Goal: Complete application form: Complete application form

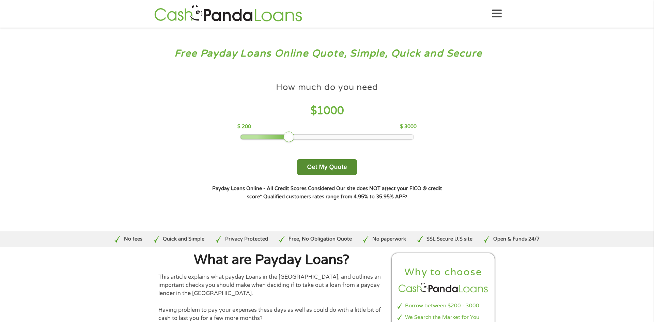
click at [332, 174] on button "Get My Quote" at bounding box center [327, 167] width 60 height 16
click at [331, 170] on button "Get My Quote" at bounding box center [327, 167] width 60 height 16
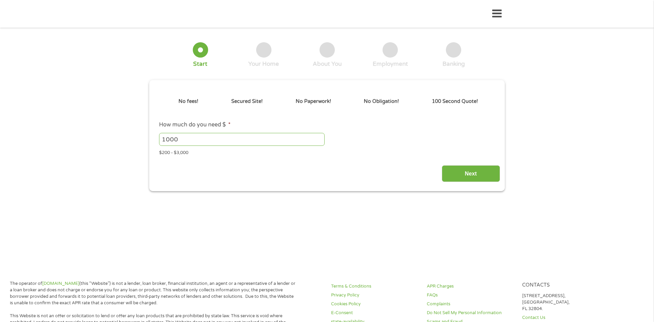
type input "Cj0KCQjw3OjGBhDYARIsADd-uX4CxZafDnusji0ECmi26BV6EIEDxx0BmFK74OFepWxbpGZ2lbyl4BE…"
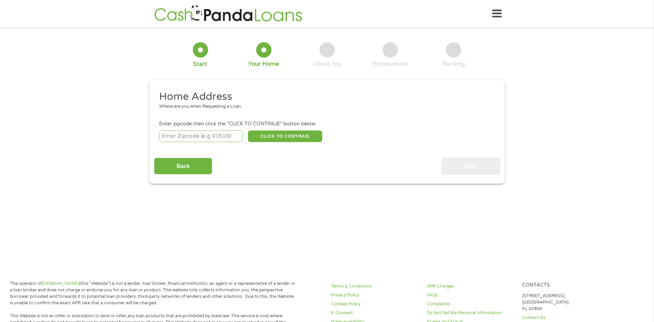
scroll to position [2, 0]
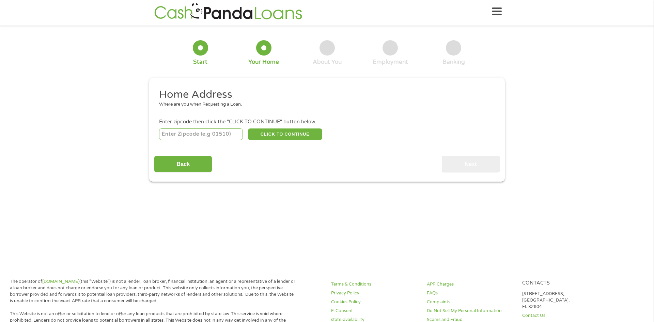
click at [217, 135] on input "number" at bounding box center [201, 134] width 84 height 12
type input "33409"
select select "Florida"
click at [269, 136] on button "CLICK TO CONTINUE" at bounding box center [285, 134] width 74 height 12
type input "33409"
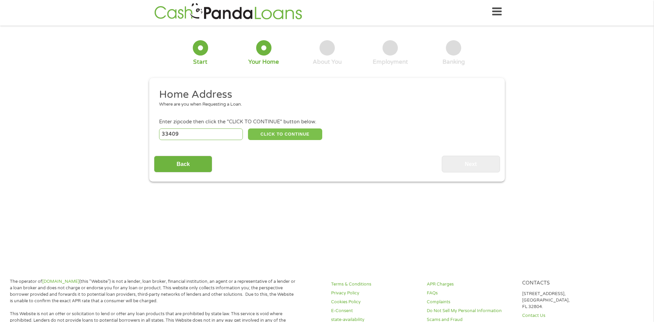
type input "West Palm Beach"
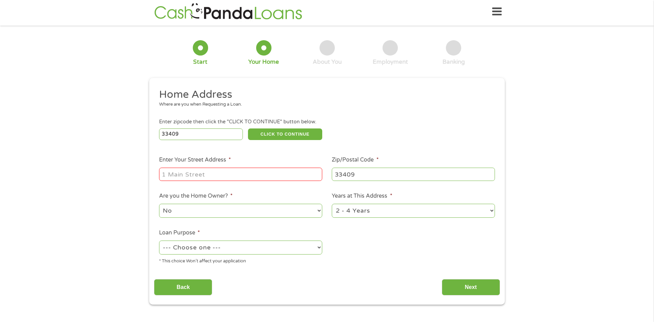
click at [216, 170] on input "Enter Your Street Address *" at bounding box center [240, 174] width 163 height 13
type input "1655 Brandywine Rd #8312"
click at [278, 215] on select "No Yes" at bounding box center [240, 211] width 163 height 14
click at [267, 212] on select "No Yes" at bounding box center [240, 211] width 163 height 14
click at [422, 214] on select "1 Year or less 1 - 2 Years 2 - 4 Years Over 4 Years" at bounding box center [413, 211] width 163 height 14
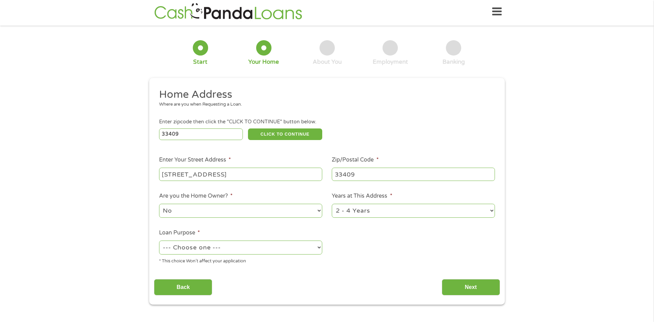
select select "60months"
click at [332, 204] on select "1 Year or less 1 - 2 Years 2 - 4 Years Over 4 Years" at bounding box center [413, 211] width 163 height 14
click at [286, 249] on select "--- Choose one --- Pay Bills Debt Consolidation Home Improvement Major Purchase…" at bounding box center [240, 248] width 163 height 14
select select "paybills"
click at [159, 241] on select "--- Choose one --- Pay Bills Debt Consolidation Home Improvement Major Purchase…" at bounding box center [240, 248] width 163 height 14
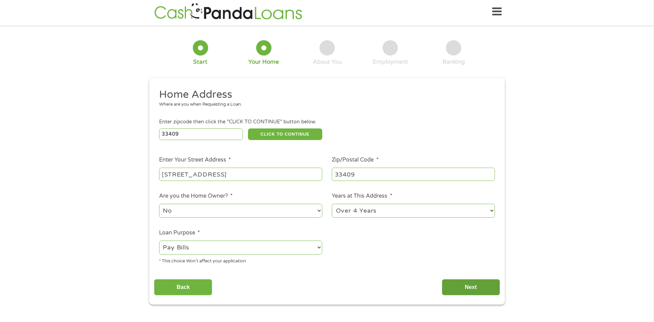
click at [487, 286] on input "Next" at bounding box center [471, 287] width 58 height 17
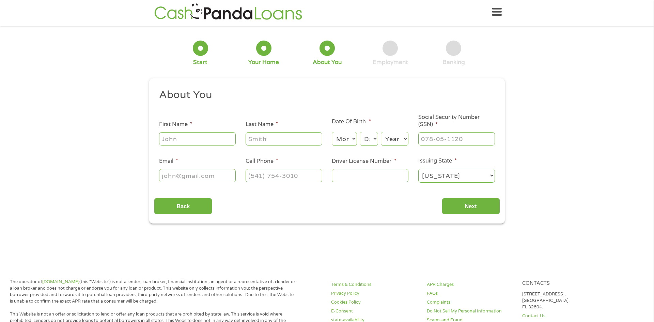
scroll to position [0, 0]
click at [195, 135] on input "First Name *" at bounding box center [197, 138] width 77 height 13
type input "Nichole"
type input "brown"
type input "nicholeb6222@gmail.com"
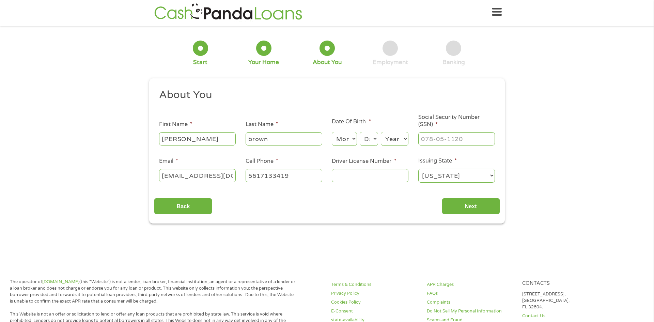
type input "(561) 713-3419"
click at [349, 176] on input "Driver License Number *" at bounding box center [370, 175] width 77 height 13
type input "b318908210000"
click at [461, 201] on input "Next" at bounding box center [471, 206] width 58 height 17
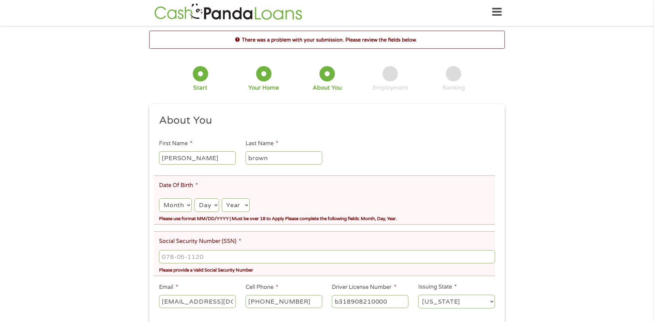
click at [187, 204] on select "Month 1 2 3 4 5 6 7 8 9 10 11 12" at bounding box center [175, 205] width 33 height 14
select select "6"
click at [159, 198] on select "Month 1 2 3 4 5 6 7 8 9 10 11 12" at bounding box center [175, 205] width 33 height 14
click at [212, 205] on select "Day 1 2 3 4 5 6 7 8 9 10 11 12 13 14 15 16 17 18 19 20 21 22 23 24 25 26 27 28 …" at bounding box center [207, 205] width 24 height 14
click at [195, 198] on select "Day 1 2 3 4 5 6 7 8 9 10 11 12 13 14 15 16 17 18 19 20 21 22 23 24 25 26 27 28 …" at bounding box center [207, 205] width 24 height 14
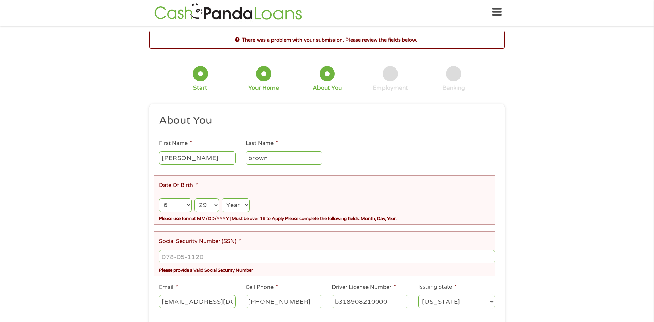
click at [206, 205] on select "Day 1 2 3 4 5 6 7 8 9 10 11 12 13 14 15 16 17 18 19 20 21 22 23 24 25 26 27 28 …" at bounding box center [207, 205] width 24 height 14
select select "28"
click at [195, 198] on select "Day 1 2 3 4 5 6 7 8 9 10 11 12 13 14 15 16 17 18 19 20 21 22 23 24 25 26 27 28 …" at bounding box center [207, 205] width 24 height 14
click at [231, 207] on select "Year 2007 2006 2005 2004 2003 2002 2001 2000 1999 1998 1997 1996 1995 1994 1993…" at bounding box center [236, 205] width 28 height 14
select select "1971"
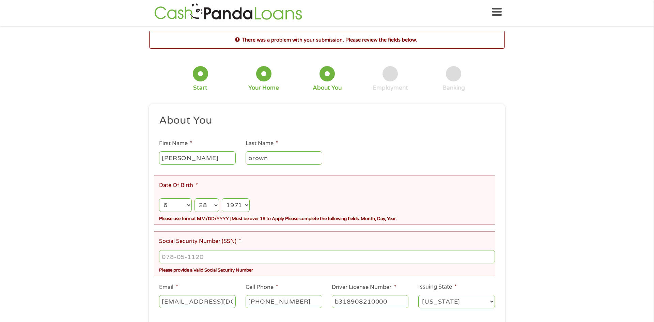
click at [222, 198] on select "Year 2007 2006 2005 2004 2003 2002 2001 2000 1999 1998 1997 1996 1995 1994 1993…" at bounding box center [236, 205] width 28 height 14
click at [176, 257] on input "Social Security Number (SSN) *" at bounding box center [327, 256] width 336 height 13
type input "266-61-8999"
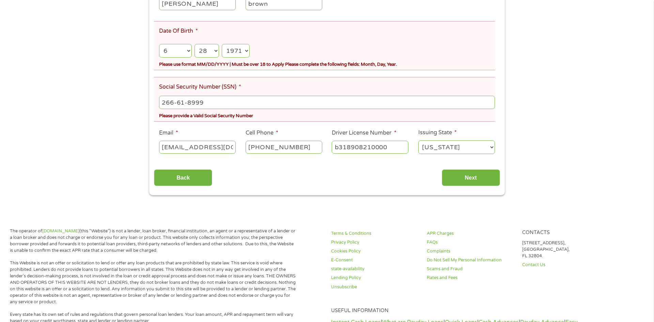
scroll to position [160, 0]
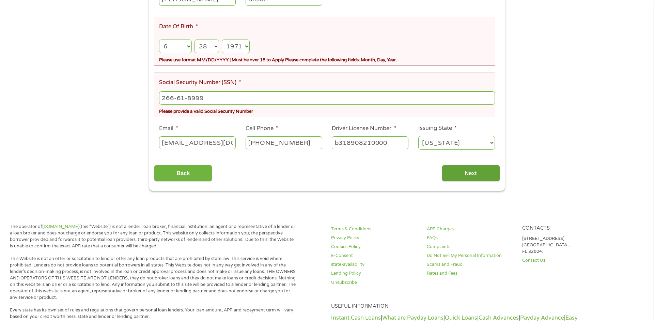
click at [476, 174] on input "Next" at bounding box center [471, 173] width 58 height 17
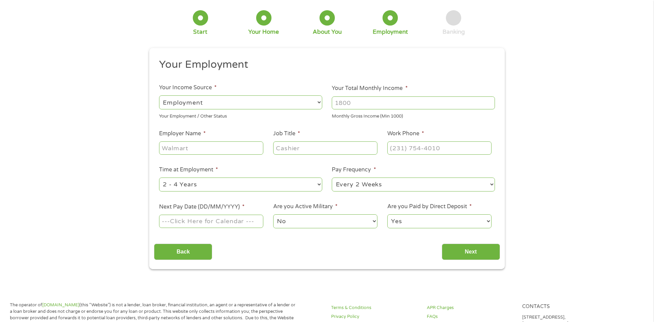
scroll to position [0, 0]
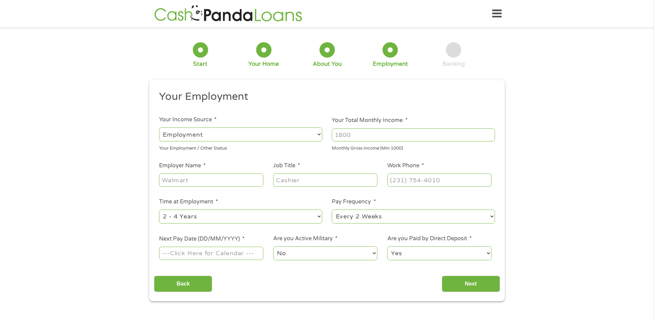
click at [354, 216] on select "--- Choose one --- Every 2 Weeks Every Week Monthly Semi-Monthly" at bounding box center [413, 217] width 163 height 14
select select "semimonthly"
click at [332, 210] on select "--- Choose one --- Every 2 Weeks Every Week Monthly Semi-Monthly" at bounding box center [413, 217] width 163 height 14
click at [373, 129] on input "Your Total Monthly Income *" at bounding box center [413, 134] width 163 height 13
click at [371, 133] on input "Your Total Monthly Income *" at bounding box center [413, 134] width 163 height 13
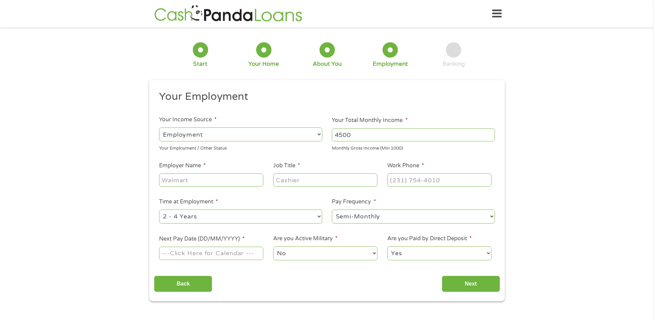
type input "4500"
click at [193, 181] on input "Employer Name *" at bounding box center [211, 179] width 104 height 13
type input "cvs health"
click at [295, 179] on input "Job Title *" at bounding box center [325, 179] width 104 height 13
type input "store manager"
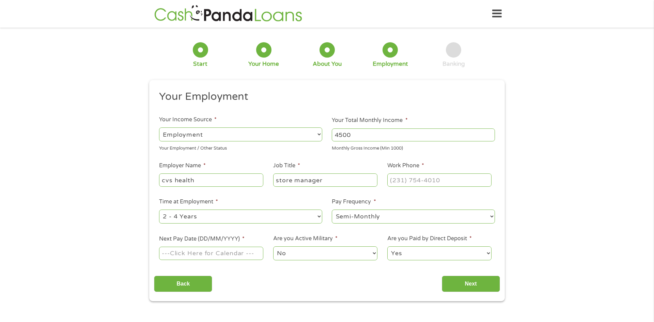
click at [394, 181] on input "Work Phone *" at bounding box center [439, 179] width 104 height 13
type input "(561) 734-2666"
click at [286, 215] on select "--- Choose one --- 1 Year or less 1 - 2 Years 2 - 4 Years Over 4 Years" at bounding box center [240, 217] width 163 height 14
select select "60months"
click at [159, 210] on select "--- Choose one --- 1 Year or less 1 - 2 Years 2 - 4 Years Over 4 Years" at bounding box center [240, 217] width 163 height 14
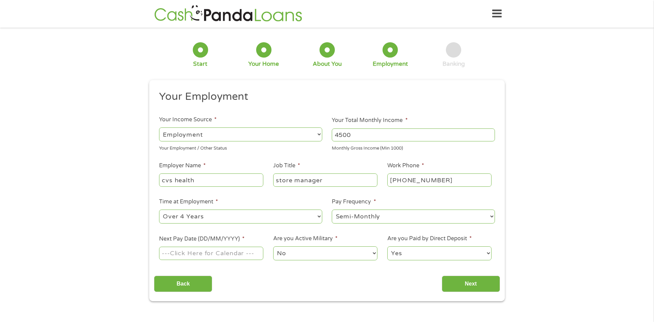
click at [201, 255] on input "Next Pay Date (DD/MM/YYYY) *" at bounding box center [211, 253] width 104 height 13
type input "01/10/2025"
click at [463, 285] on input "Next" at bounding box center [471, 284] width 58 height 17
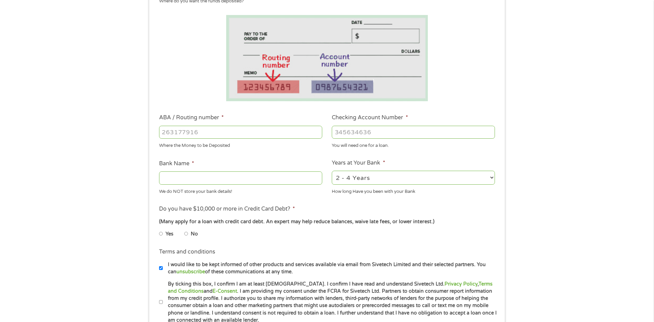
scroll to position [106, 0]
click at [160, 234] on input "Yes" at bounding box center [161, 233] width 4 height 11
radio input "true"
click at [195, 130] on input "ABA / Routing number *" at bounding box center [240, 131] width 163 height 13
type input "063100277"
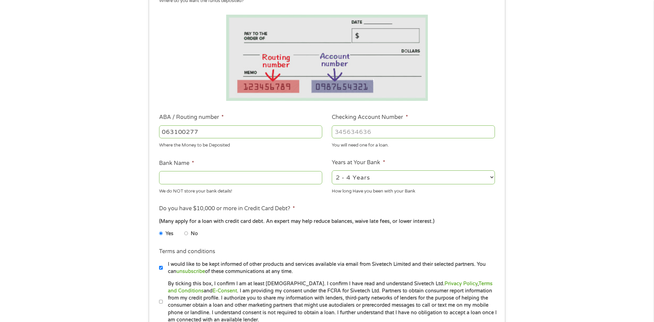
type input "BANK OF AMERICA NA"
type input "063100277"
click at [341, 134] on input "Checking Account Number *" at bounding box center [413, 131] width 163 height 13
type input "2290234790754"
click at [354, 179] on select "2 - 4 Years 6 - 12 Months 1 - 2 Years Over 4 Years" at bounding box center [413, 177] width 163 height 14
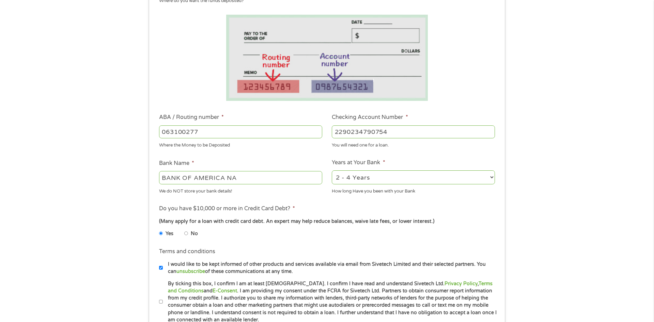
select select "60months"
click at [332, 170] on select "2 - 4 Years 6 - 12 Months 1 - 2 Years Over 4 Years" at bounding box center [413, 177] width 163 height 14
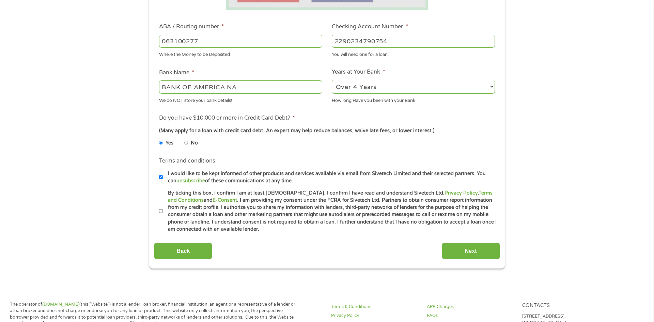
scroll to position [204, 0]
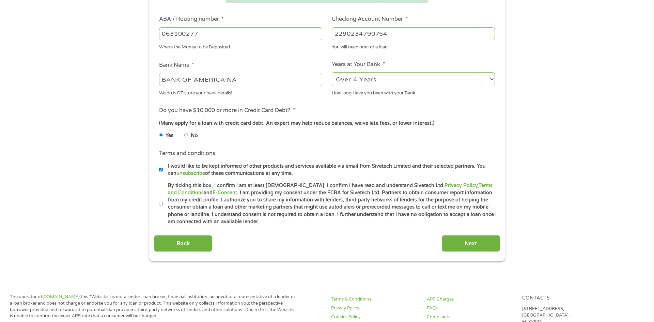
click at [157, 204] on li "Terms and conditions * By ticking this box, I confirm I am at least 18 years ol…" at bounding box center [327, 204] width 346 height 44
click at [162, 202] on input "By ticking this box, I confirm I am at least 18 years old. I confirm I have rea…" at bounding box center [161, 203] width 4 height 11
checkbox input "true"
click at [486, 238] on input "Next" at bounding box center [471, 243] width 58 height 17
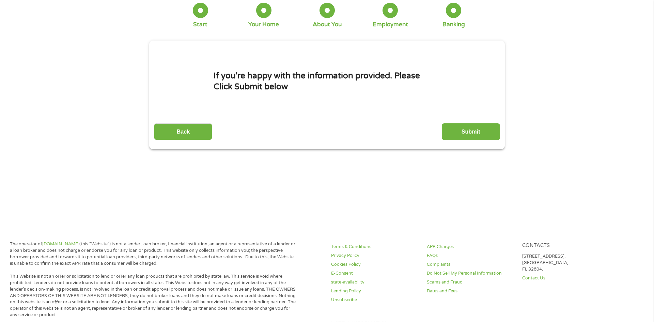
scroll to position [0, 0]
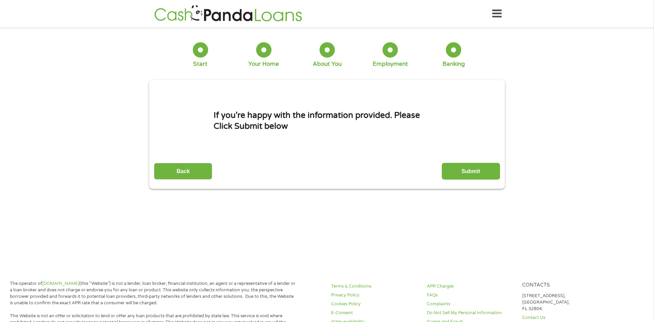
click at [393, 52] on div at bounding box center [390, 49] width 15 height 15
click at [194, 172] on input "Back" at bounding box center [183, 171] width 58 height 17
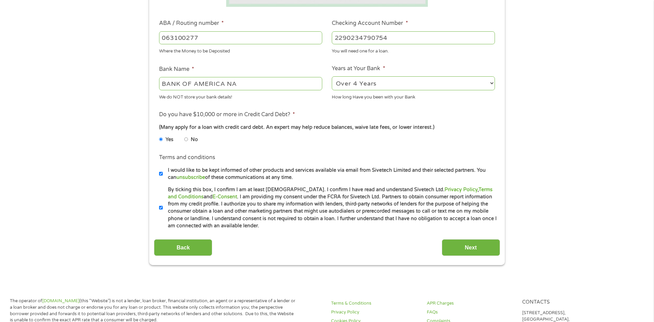
scroll to position [204, 0]
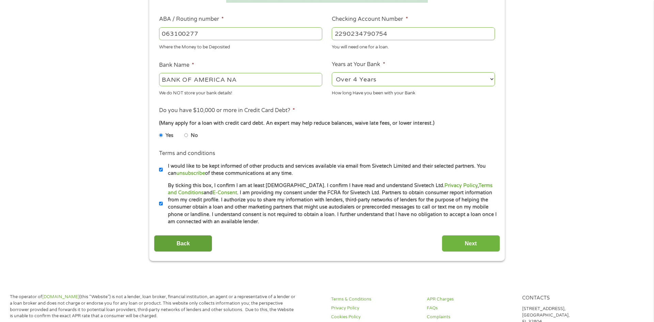
click at [200, 244] on input "Back" at bounding box center [183, 243] width 58 height 17
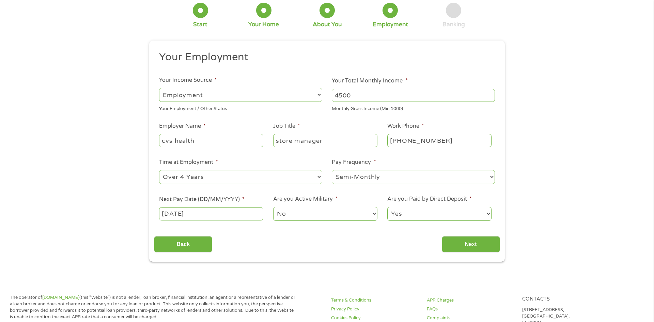
scroll to position [0, 0]
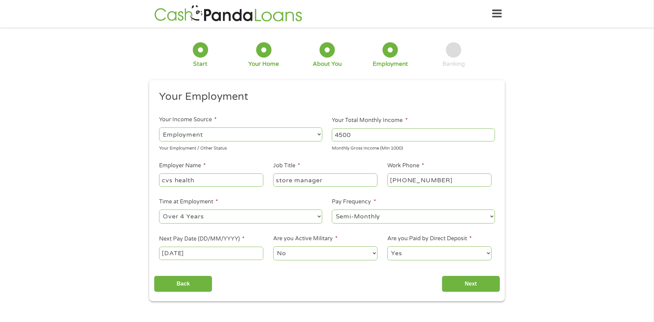
click at [210, 257] on input "01/10/2025" at bounding box center [211, 253] width 104 height 13
click at [455, 280] on input "Next" at bounding box center [471, 284] width 58 height 17
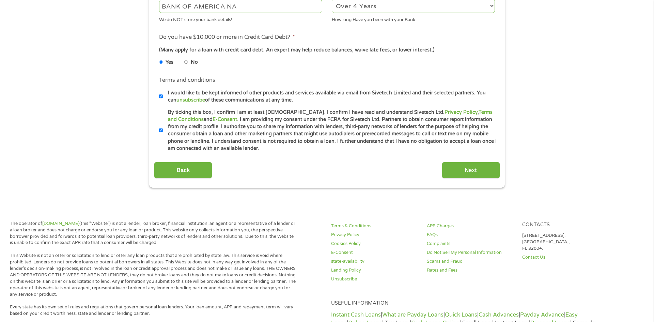
scroll to position [277, 0]
click at [462, 169] on input "Next" at bounding box center [471, 170] width 58 height 17
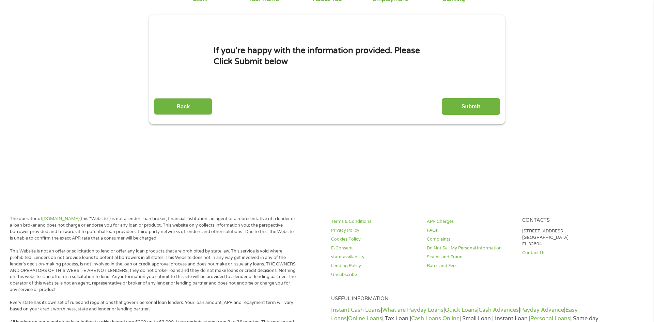
scroll to position [0, 0]
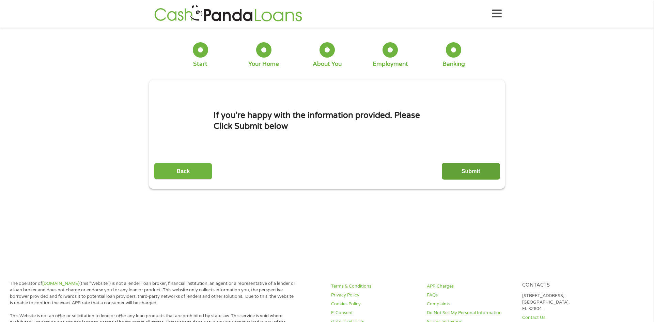
click at [471, 167] on input "Submit" at bounding box center [471, 171] width 58 height 17
